Goal: Task Accomplishment & Management: Manage account settings

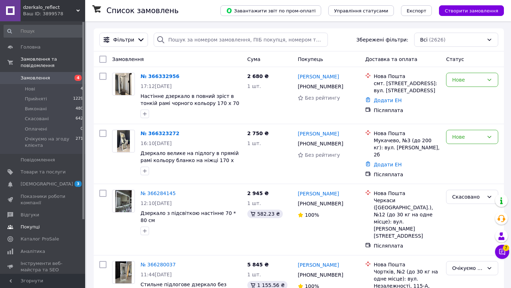
click at [37, 225] on span "Покупці" at bounding box center [30, 227] width 19 height 6
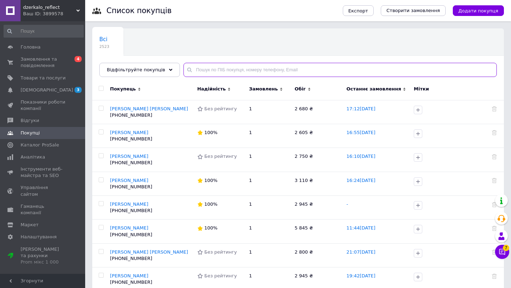
click at [223, 66] on input "text" at bounding box center [339, 70] width 313 height 14
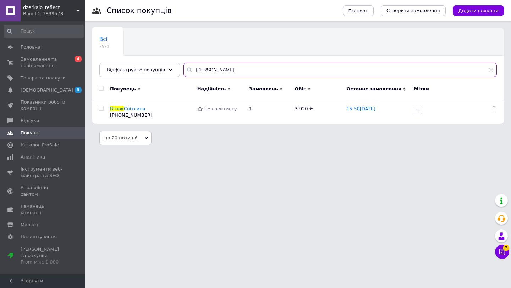
type input "вітюк"
click at [54, 15] on div "Ваш ID: 3899578" at bounding box center [54, 14] width 62 height 6
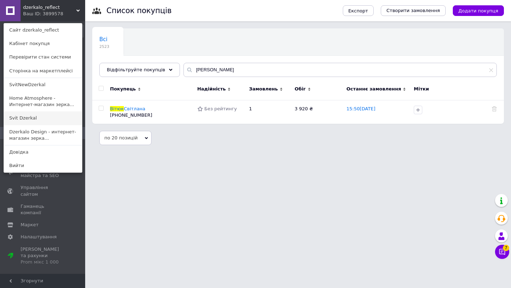
click at [46, 118] on link "Svit Dzerkal" at bounding box center [43, 117] width 78 height 13
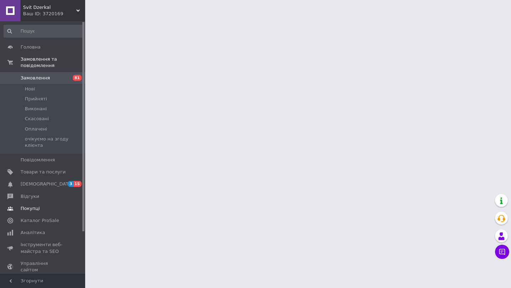
click at [34, 208] on span "Покупці" at bounding box center [30, 208] width 19 height 6
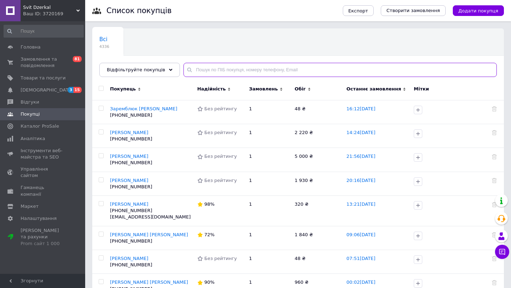
click at [228, 63] on input "text" at bounding box center [339, 70] width 313 height 14
paste input "[PERSON_NAME]"
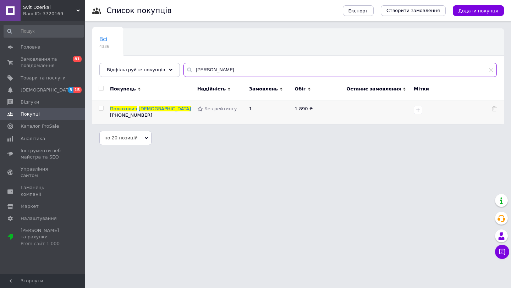
type input "[PERSON_NAME]"
click at [129, 106] on p "Полюхович Алла" at bounding box center [152, 109] width 84 height 6
click at [131, 111] on span "Полюхович" at bounding box center [123, 108] width 27 height 5
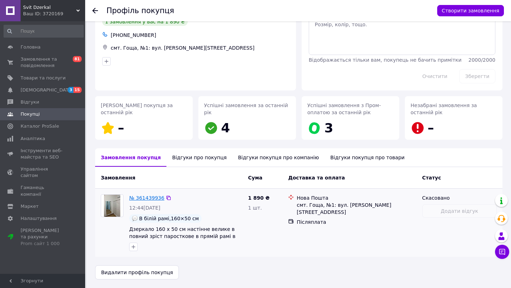
scroll to position [33, 0]
click at [158, 196] on link "№ 361439936" at bounding box center [146, 198] width 35 height 6
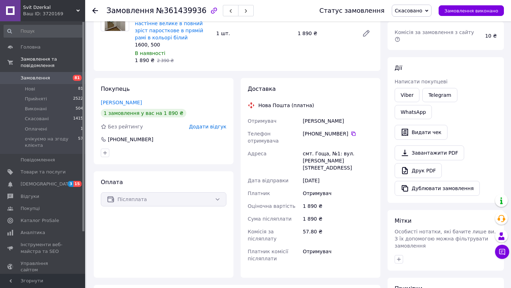
scroll to position [85, 0]
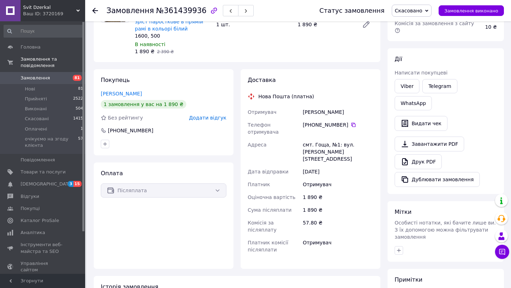
click at [182, 186] on div "Післяплата" at bounding box center [164, 190] width 126 height 14
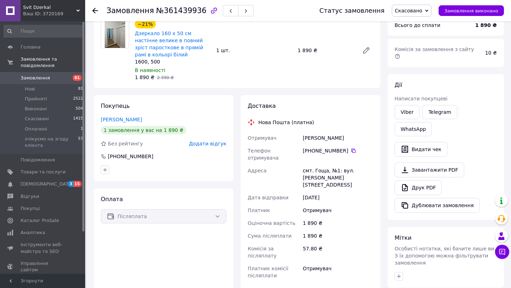
scroll to position [60, 0]
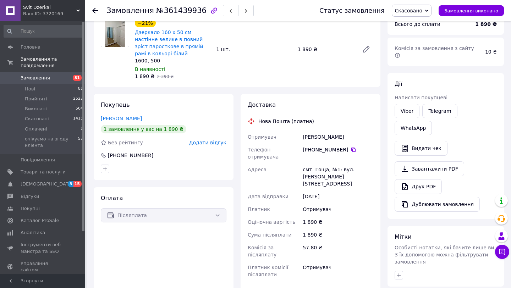
click at [177, 218] on div "Післяплата" at bounding box center [164, 215] width 126 height 14
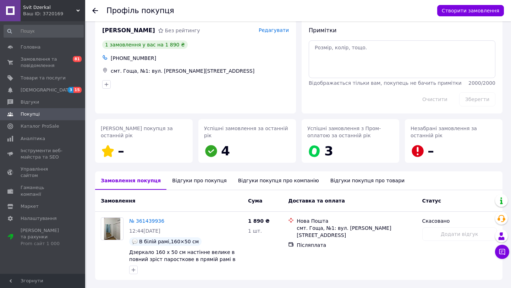
scroll to position [33, 0]
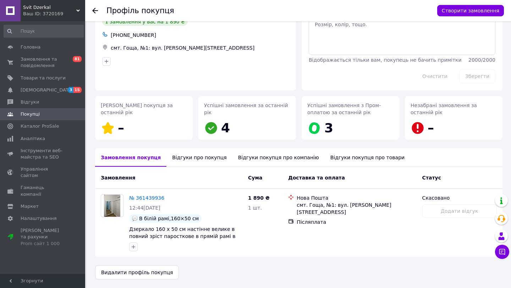
click at [52, 113] on span "Покупці" at bounding box center [43, 114] width 45 height 6
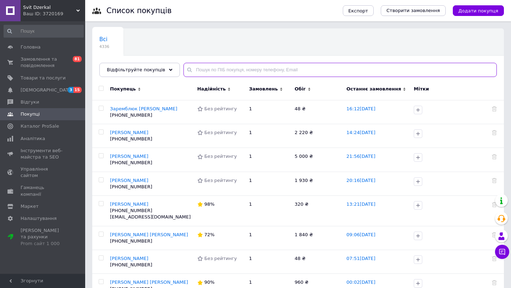
click at [212, 75] on input "text" at bounding box center [339, 70] width 313 height 14
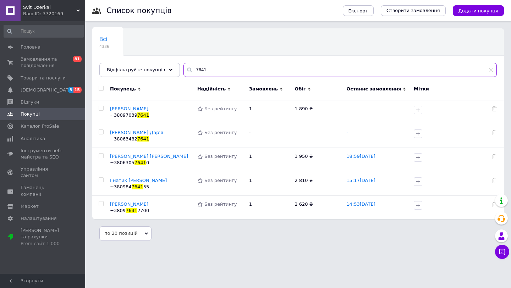
type input "7641"
click at [53, 13] on div "Ваш ID: 3720169" at bounding box center [54, 14] width 62 height 6
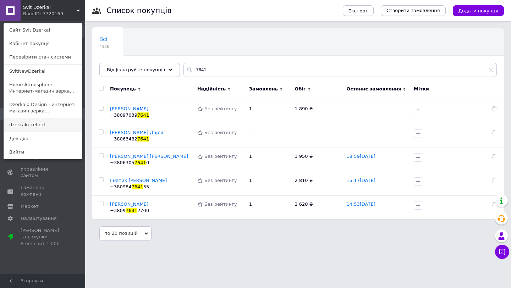
click at [40, 123] on link "dzerkalo_reflect" at bounding box center [43, 124] width 78 height 13
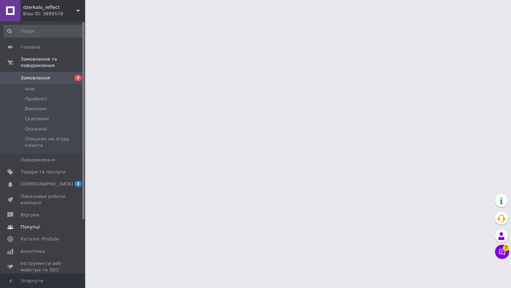
click at [51, 227] on span "Покупці" at bounding box center [43, 227] width 45 height 6
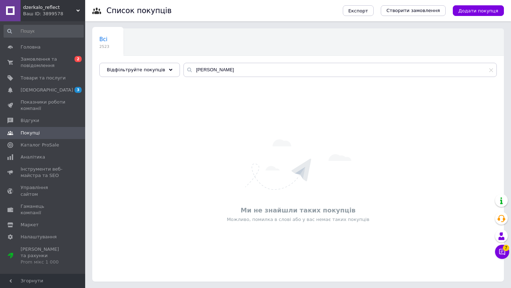
type input "[PERSON_NAME]"
click at [70, 5] on span "dzerkalo_reflect" at bounding box center [49, 7] width 53 height 6
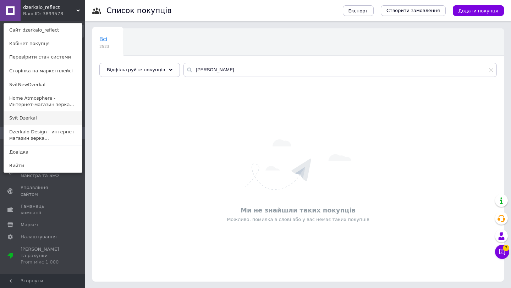
click at [41, 120] on link "Svit Dzerkal" at bounding box center [43, 117] width 78 height 13
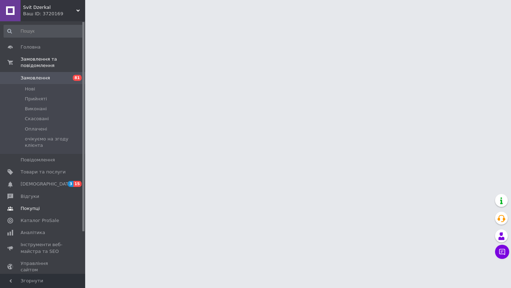
click at [38, 210] on span "Покупці" at bounding box center [43, 208] width 45 height 6
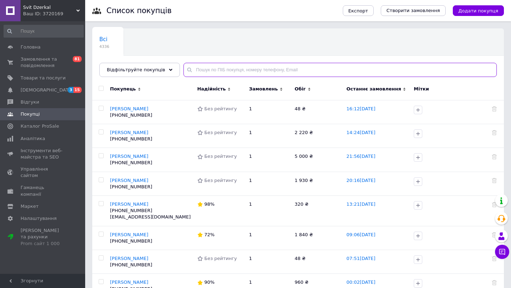
click at [217, 73] on input "text" at bounding box center [339, 70] width 313 height 14
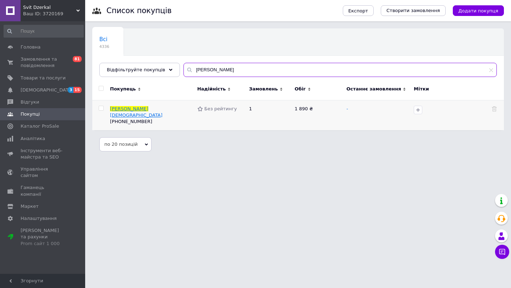
type input "полюхович"
click at [119, 109] on span "Полюхович" at bounding box center [129, 108] width 38 height 5
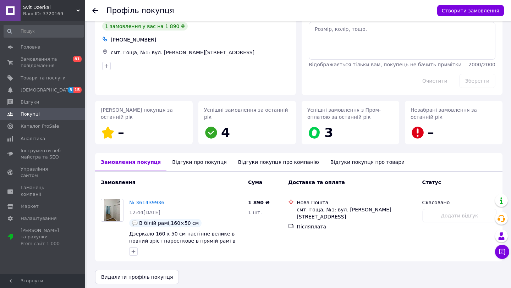
scroll to position [33, 0]
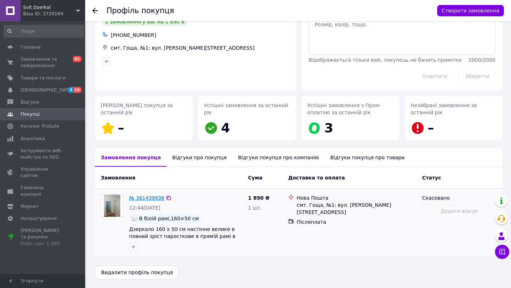
click at [153, 199] on link "№ 361439936" at bounding box center [146, 198] width 35 height 6
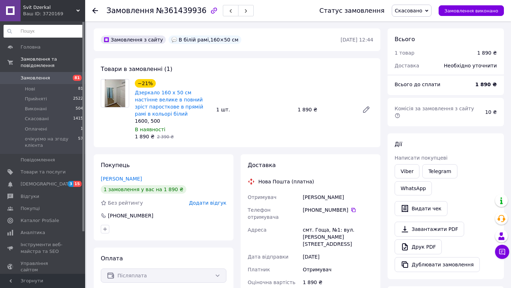
click at [53, 35] on input at bounding box center [44, 31] width 80 height 13
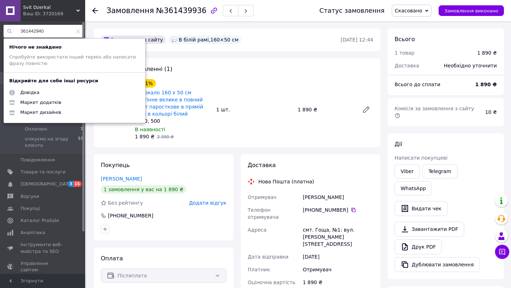
click at [47, 37] on input "361442940" at bounding box center [44, 31] width 80 height 13
type input "361442940"
click at [88, 25] on div "Замовлення №361439936 Статус замовлення Скасовано Прийнято Виконано Оплачено оч…" at bounding box center [299, 238] width 424 height 434
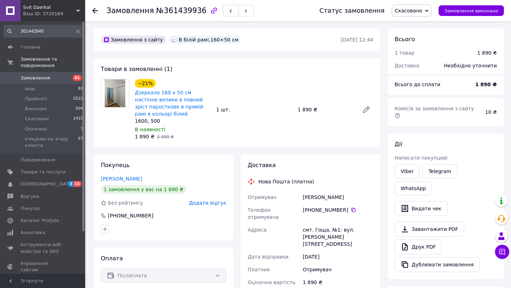
click at [94, 12] on icon at bounding box center [95, 11] width 6 height 6
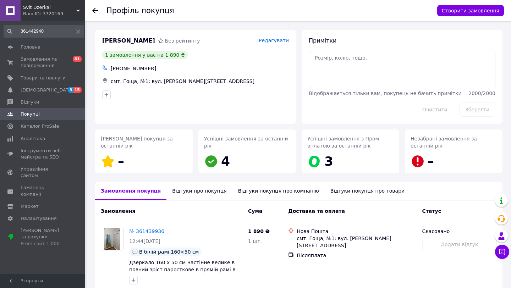
click at [97, 10] on use at bounding box center [95, 11] width 6 height 6
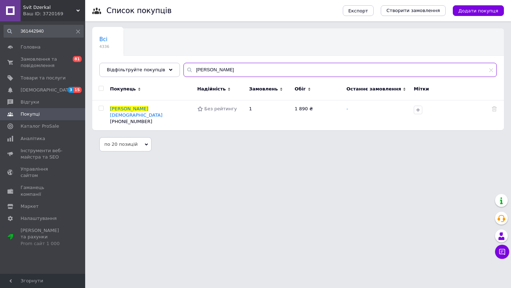
click at [220, 67] on input "полюхович" at bounding box center [339, 70] width 313 height 14
paste input "361442940"
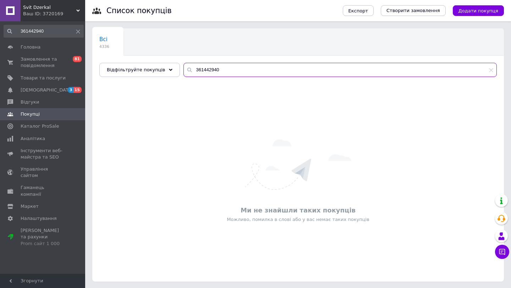
type input "361442940"
click at [71, 11] on div "Ваш ID: 3720169" at bounding box center [54, 14] width 62 height 6
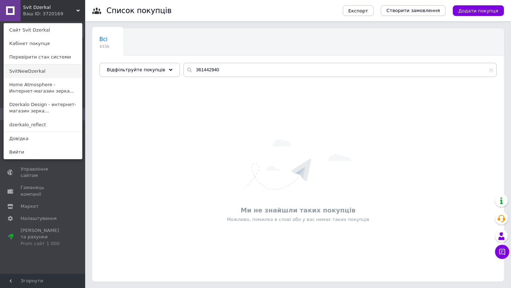
click at [49, 76] on link "SvitNewDzerkal" at bounding box center [43, 71] width 78 height 13
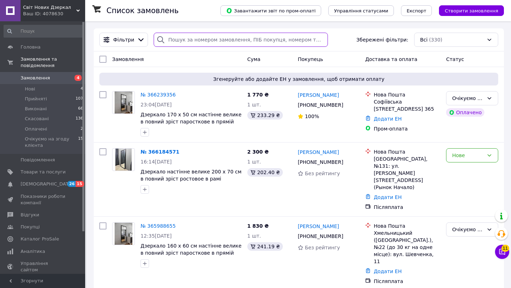
click at [192, 33] on input "search" at bounding box center [241, 40] width 174 height 14
paste input "361442940"
type input "361442940"
